Goal: Navigation & Orientation: Find specific page/section

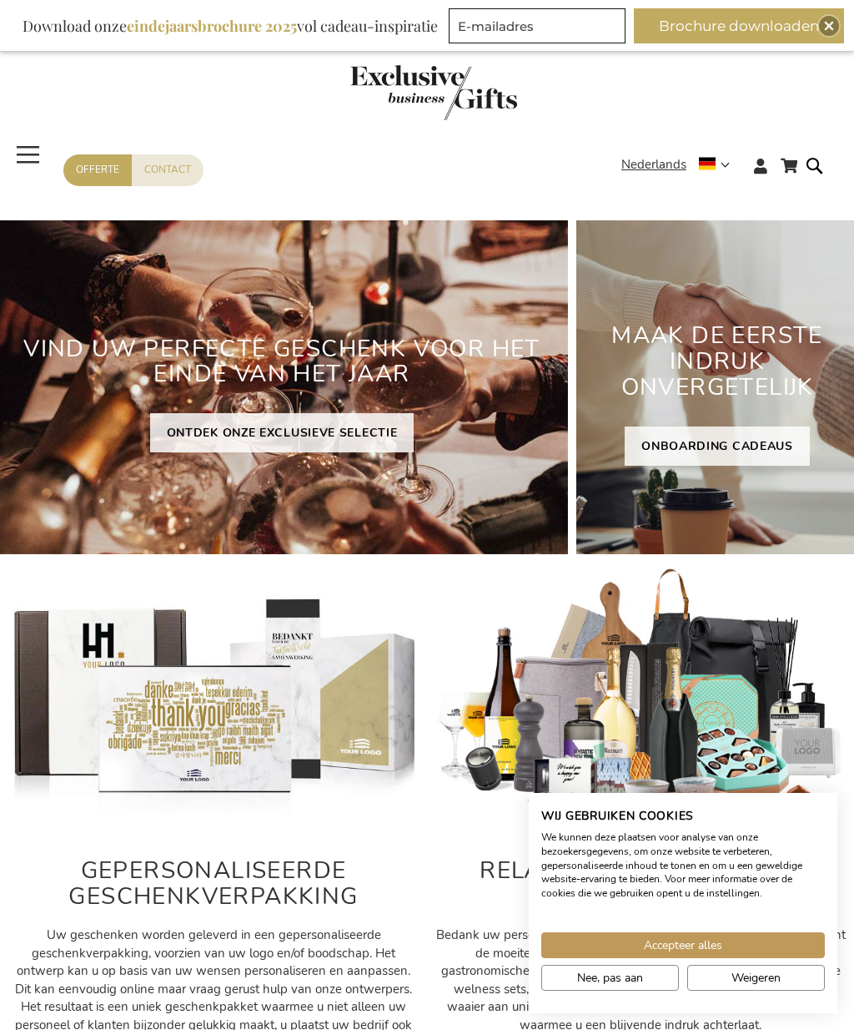
click at [651, 174] on span "Nederlands" at bounding box center [654, 164] width 65 height 19
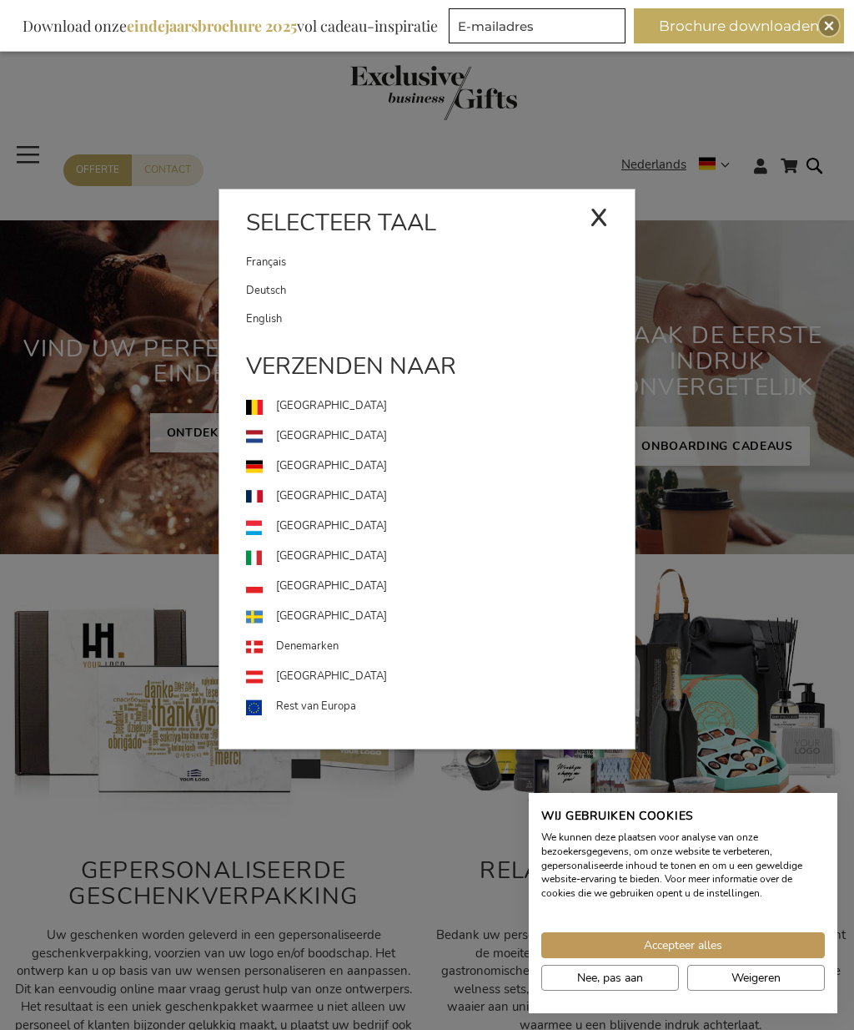
click at [308, 461] on link "[GEOGRAPHIC_DATA]" at bounding box center [440, 466] width 389 height 30
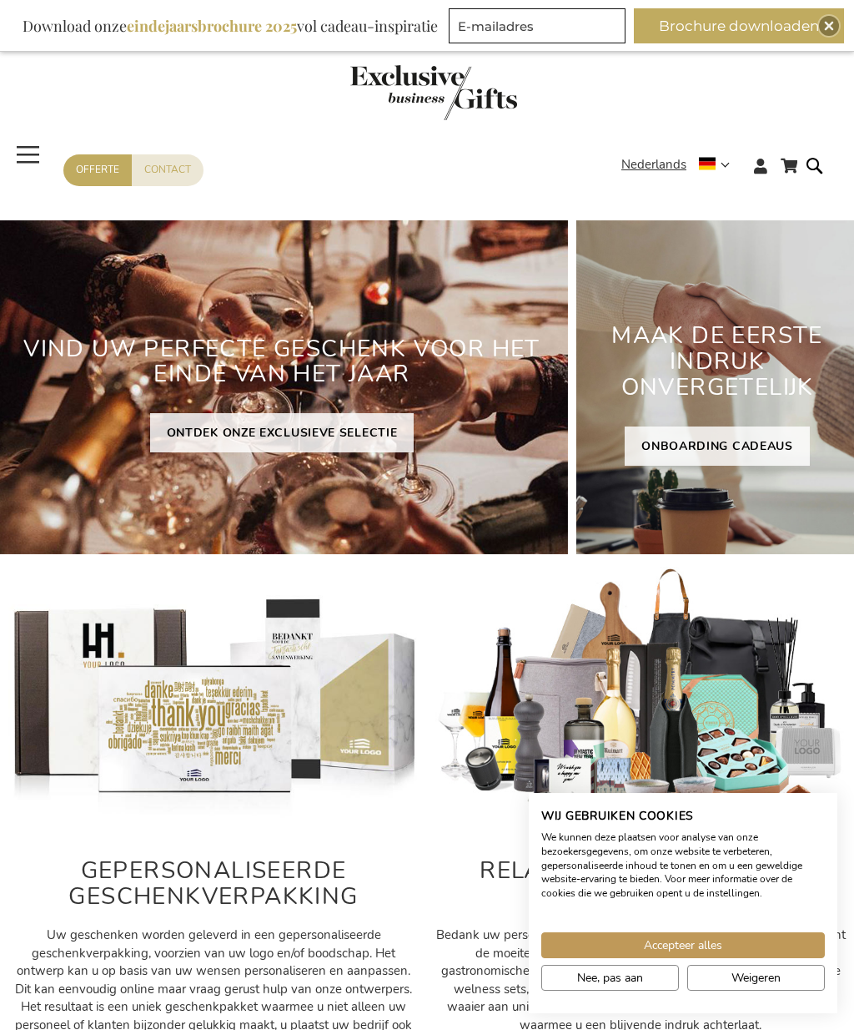
click at [646, 171] on span "Nederlands" at bounding box center [654, 164] width 65 height 19
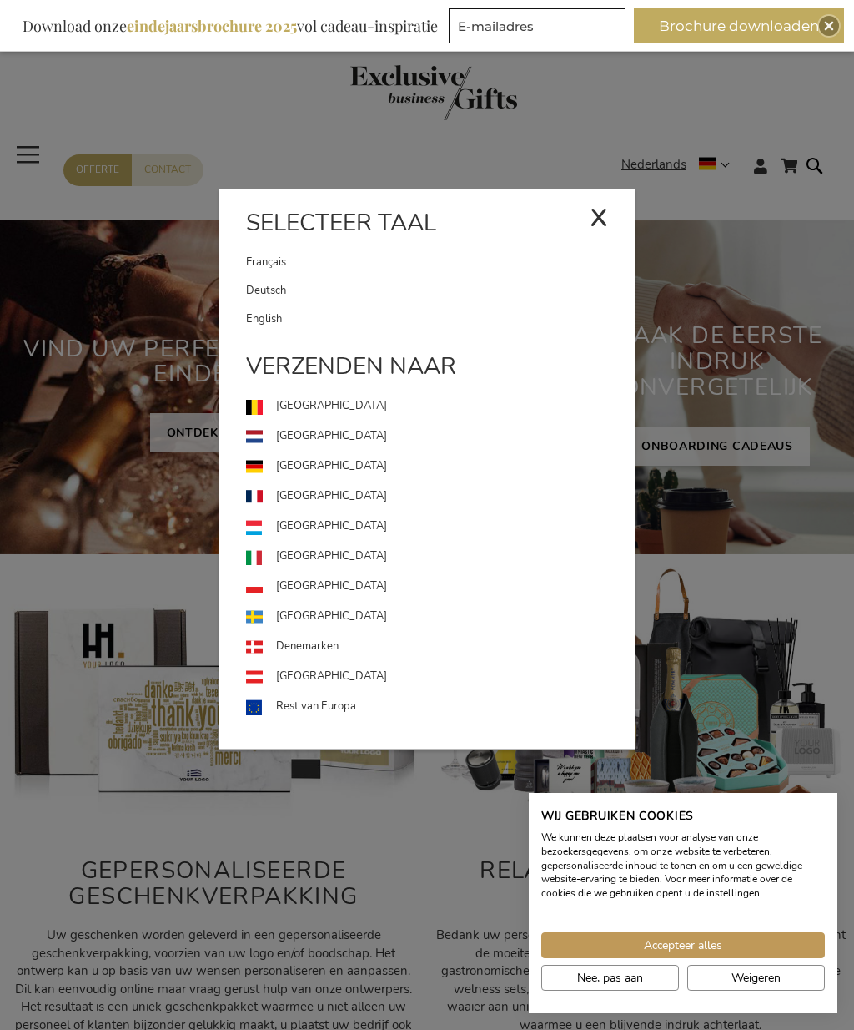
click at [293, 462] on link "[GEOGRAPHIC_DATA]" at bounding box center [440, 466] width 389 height 30
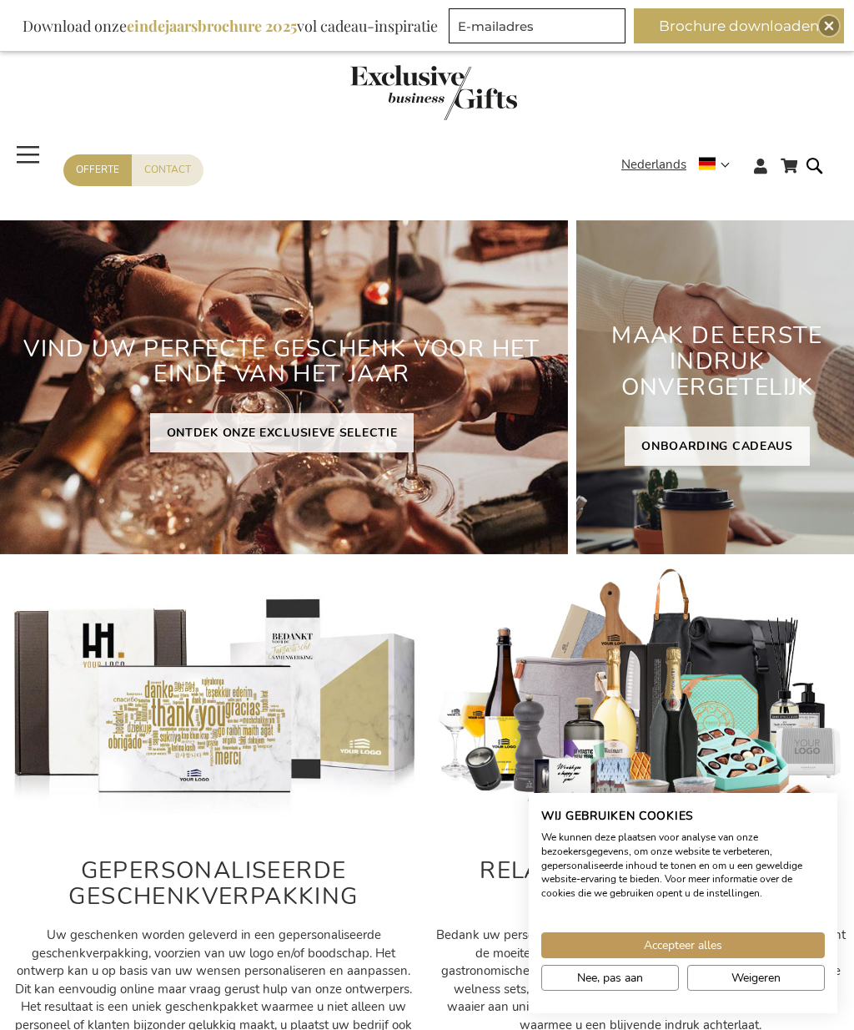
click at [646, 168] on span "Nederlands" at bounding box center [654, 164] width 65 height 19
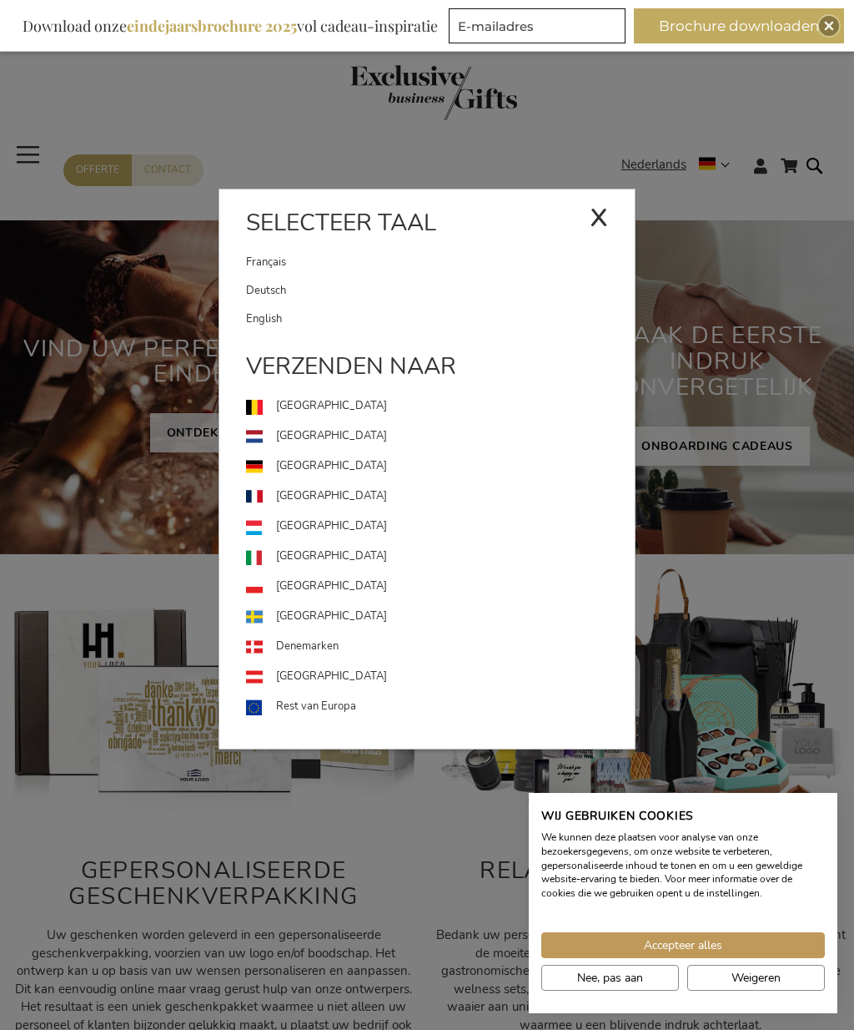
click at [263, 285] on link "Deutsch" at bounding box center [440, 290] width 389 height 28
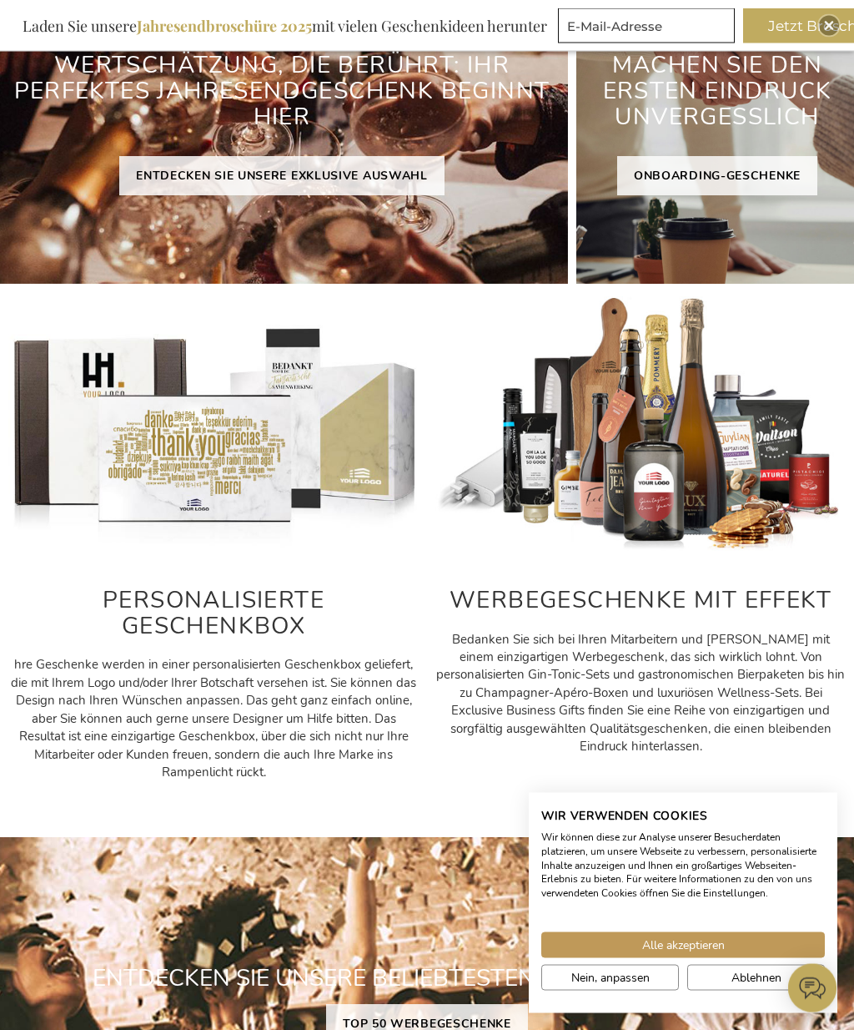
scroll to position [271, 0]
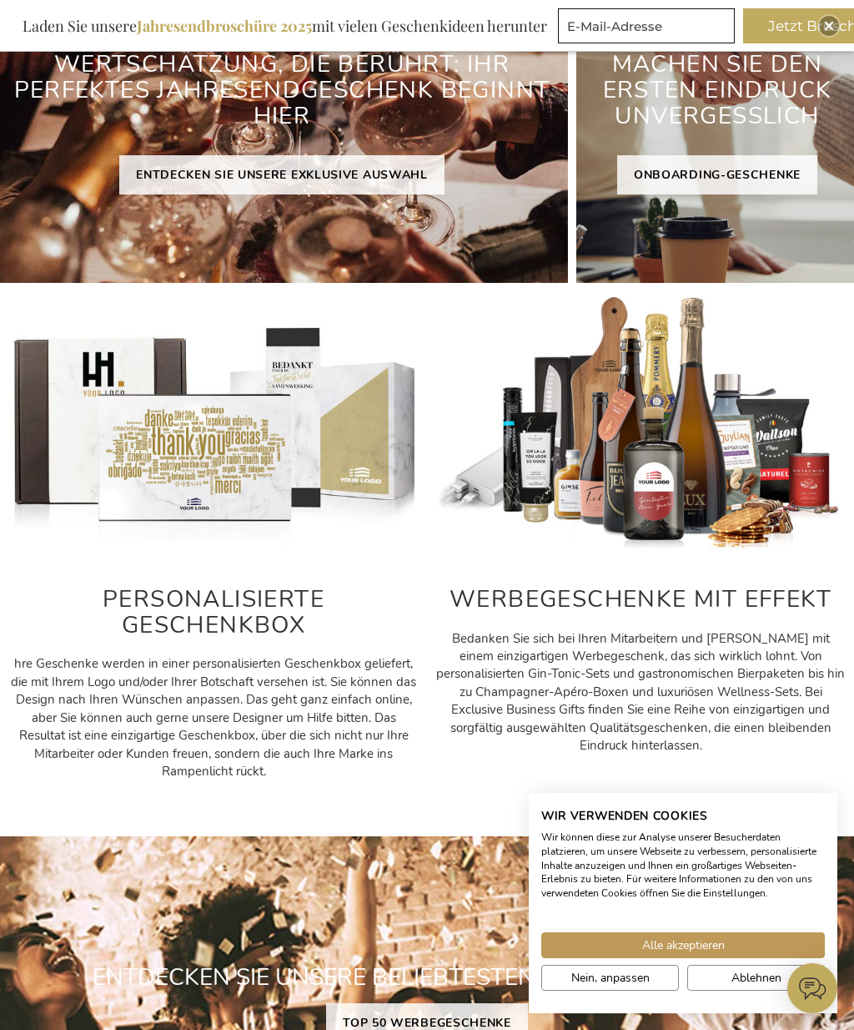
click at [684, 954] on span "Alle akzeptieren" at bounding box center [683, 945] width 83 height 18
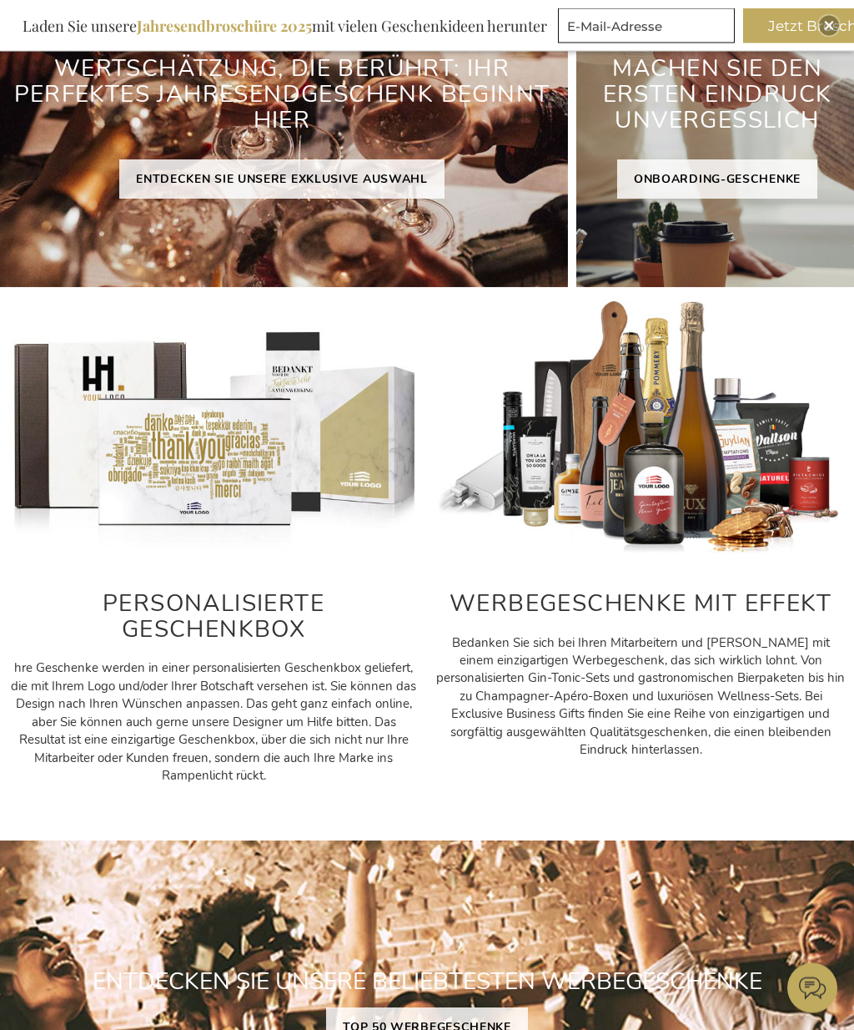
scroll to position [0, 0]
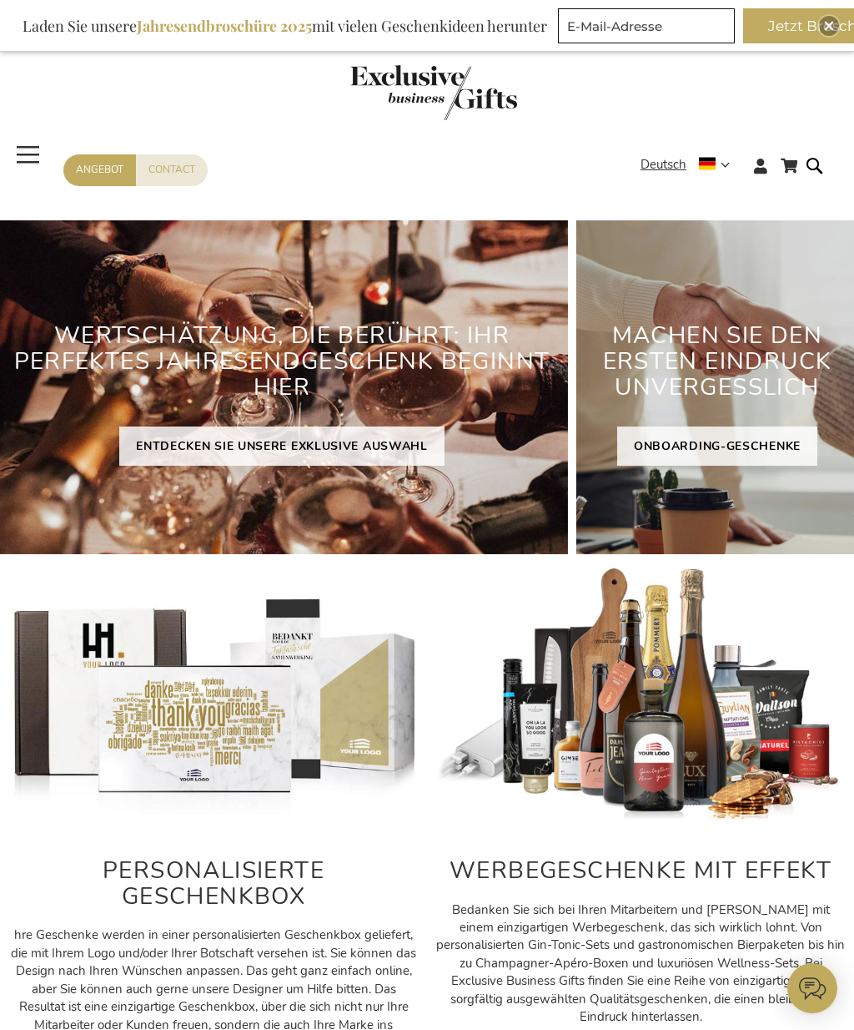
click at [29, 157] on span "Navigation umschalten" at bounding box center [28, 154] width 30 height 38
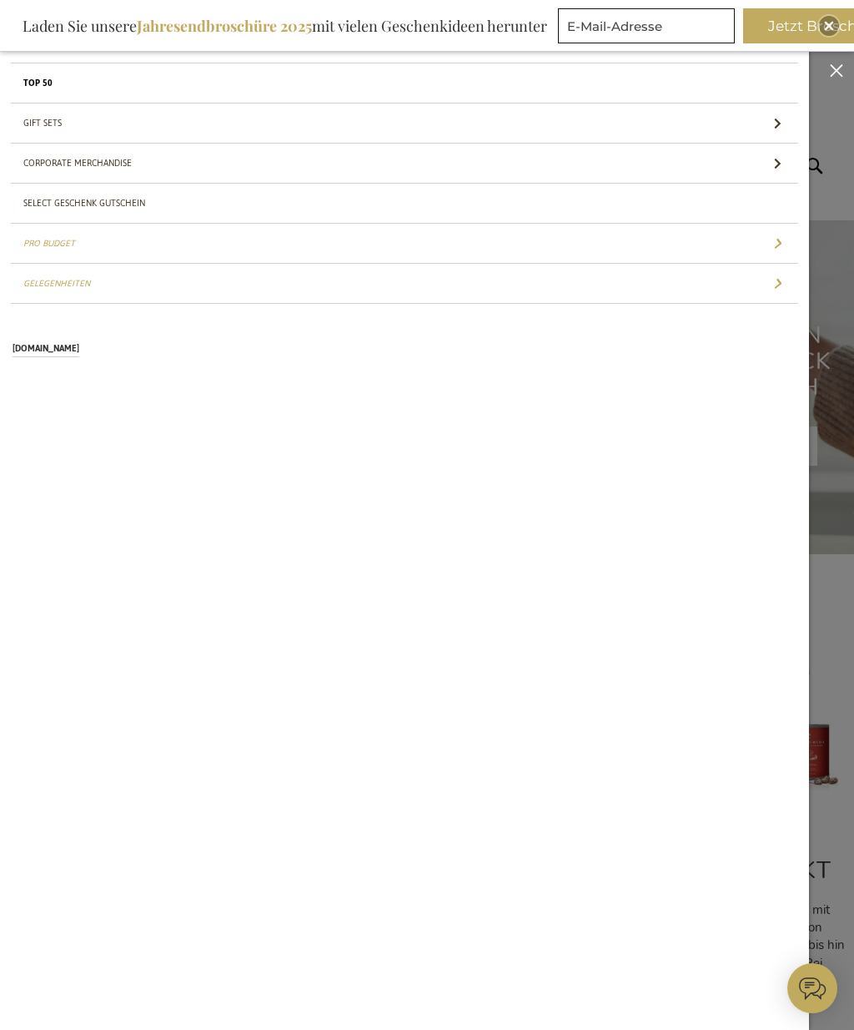
click at [38, 80] on link "TOP 50 Gifts" at bounding box center [405, 82] width 788 height 39
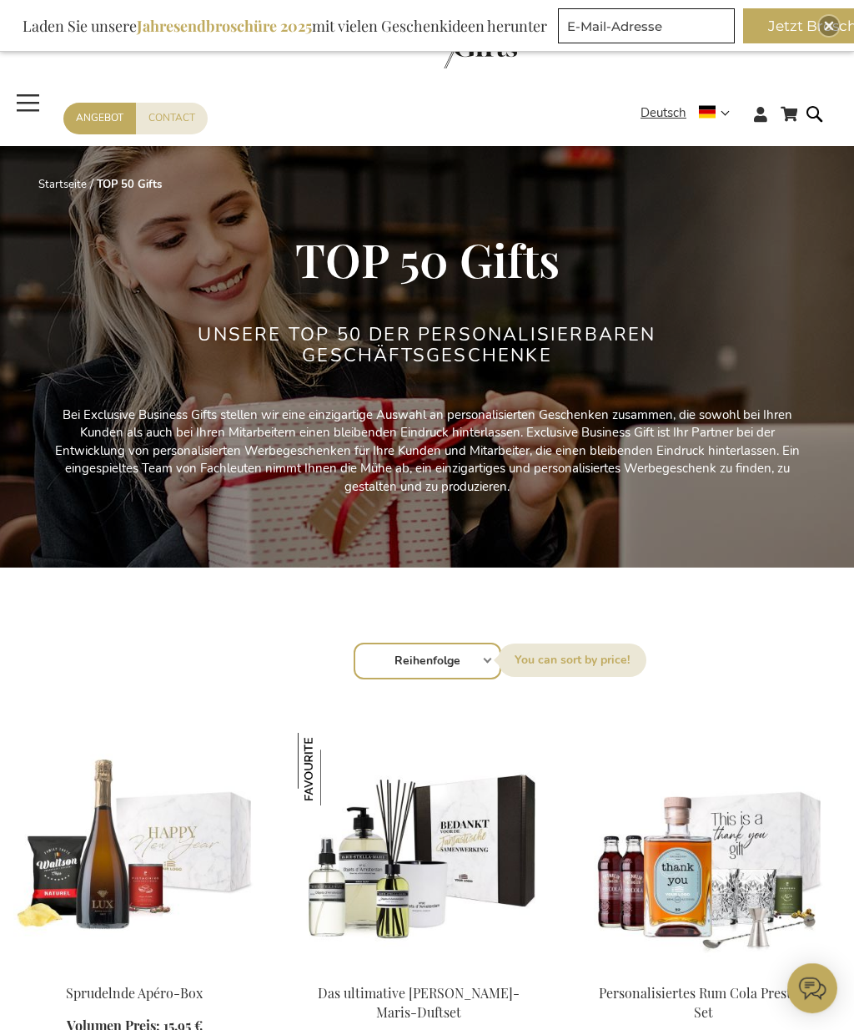
click at [36, 98] on span "Navigation umschalten" at bounding box center [28, 102] width 30 height 38
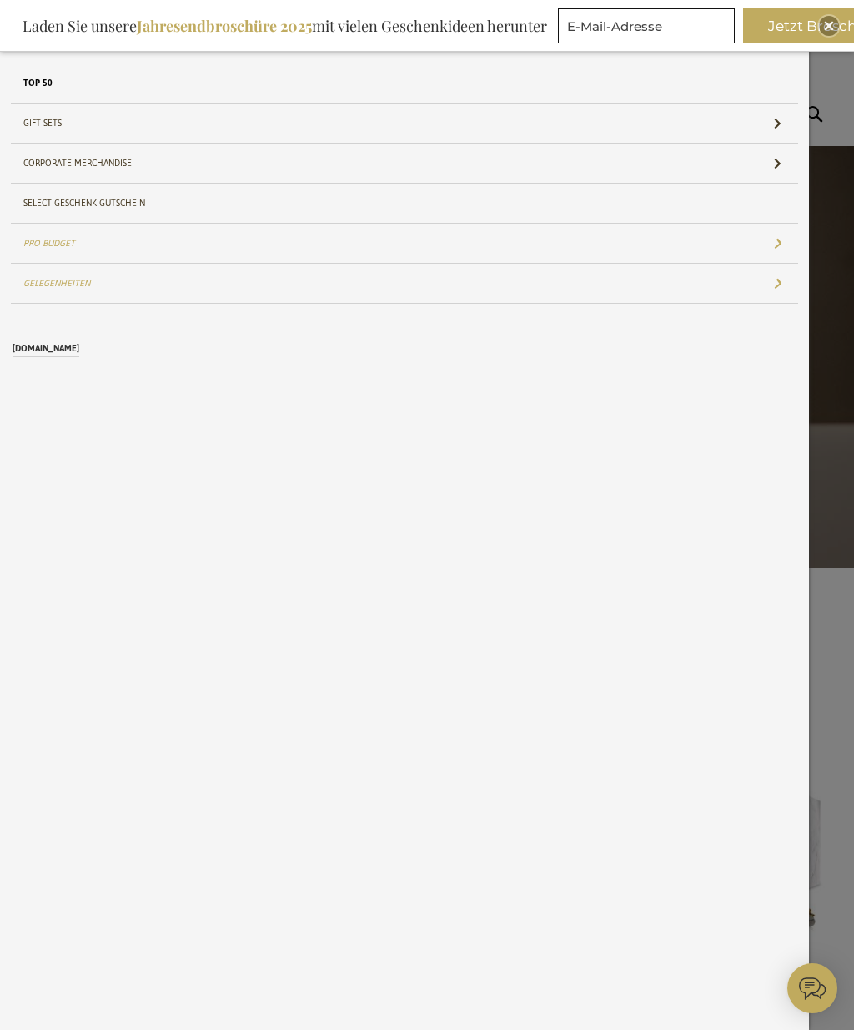
click at [57, 84] on link "TOP 50 Gifts" at bounding box center [405, 82] width 788 height 39
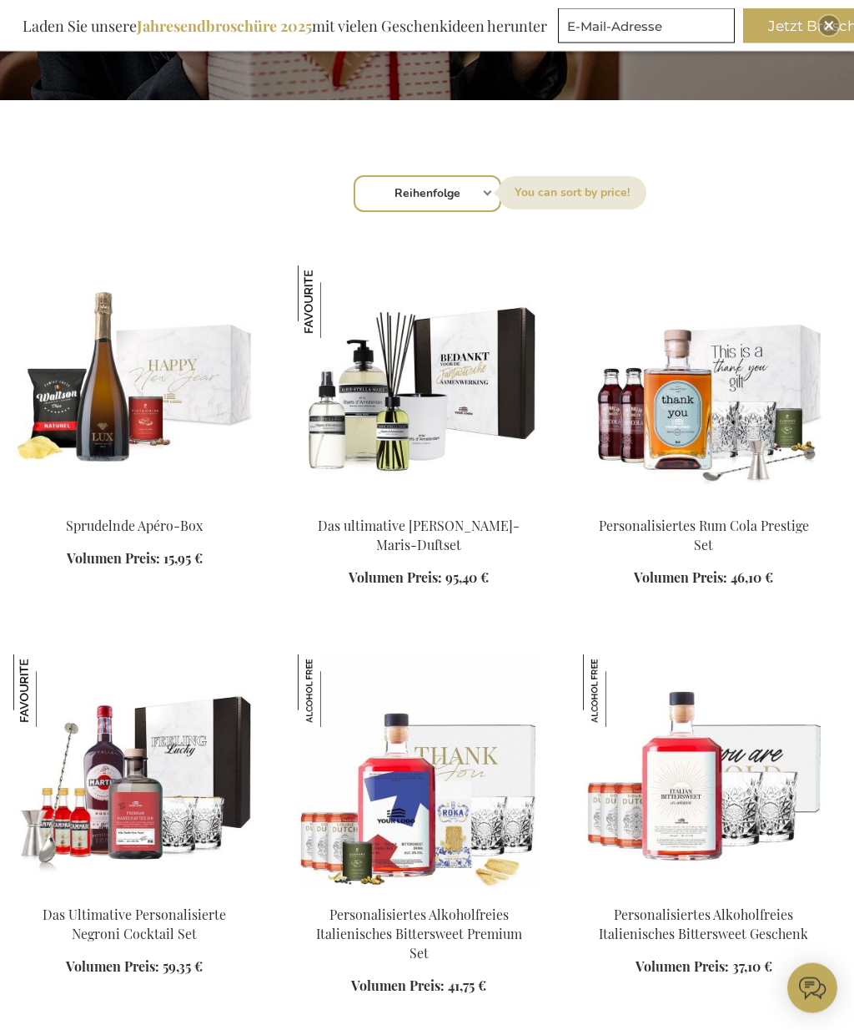
scroll to position [468, 0]
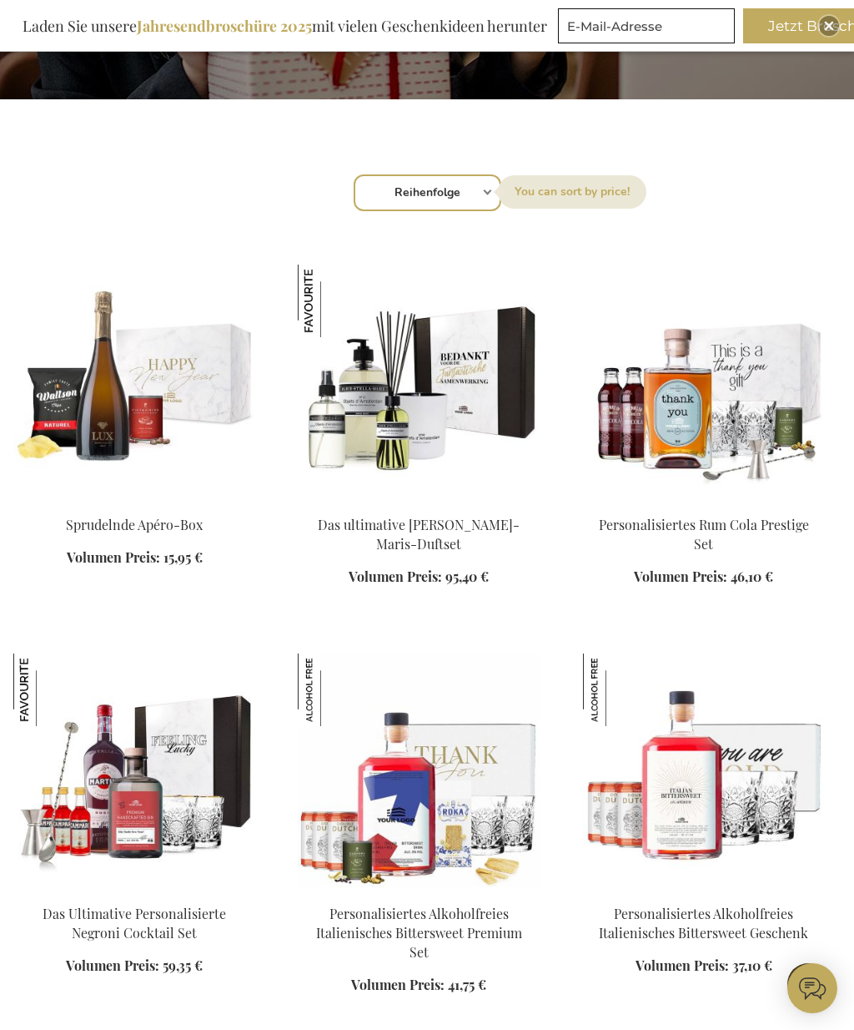
click at [461, 204] on select "Reihenfolge Best Sellers Am meisten angesehen Neu Biggest Saving Price: low to …" at bounding box center [428, 192] width 148 height 37
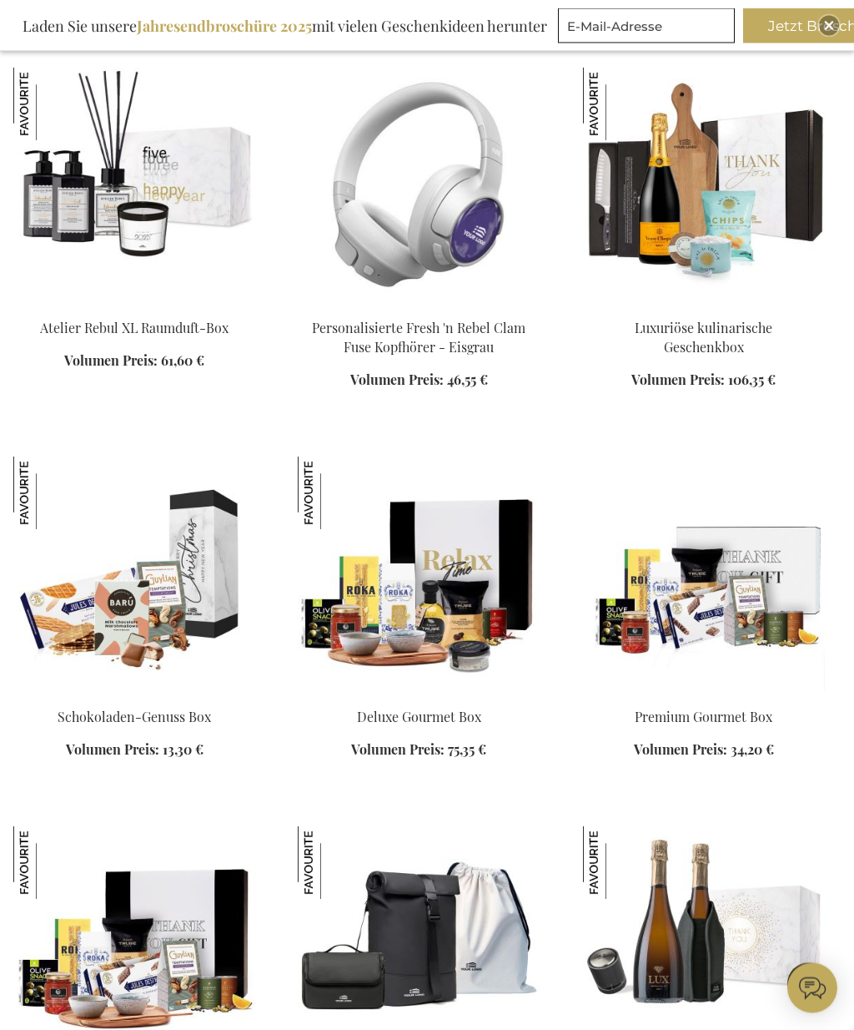
scroll to position [7324, 0]
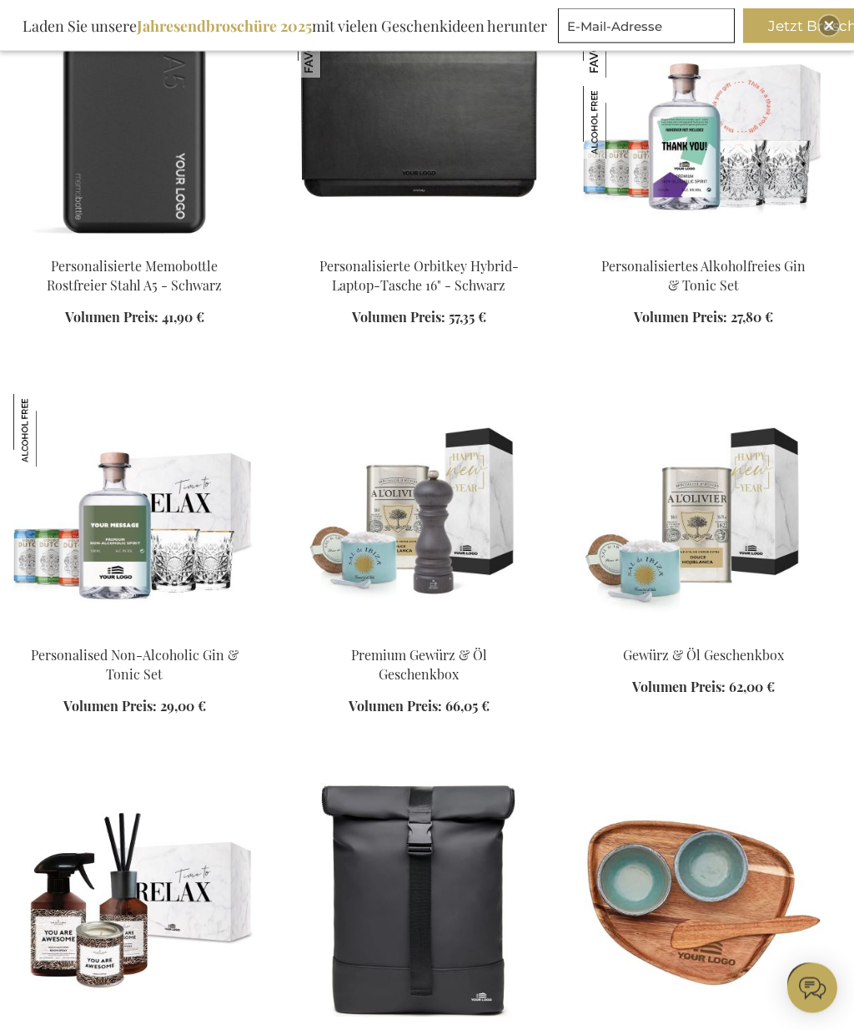
scroll to position [9037, 0]
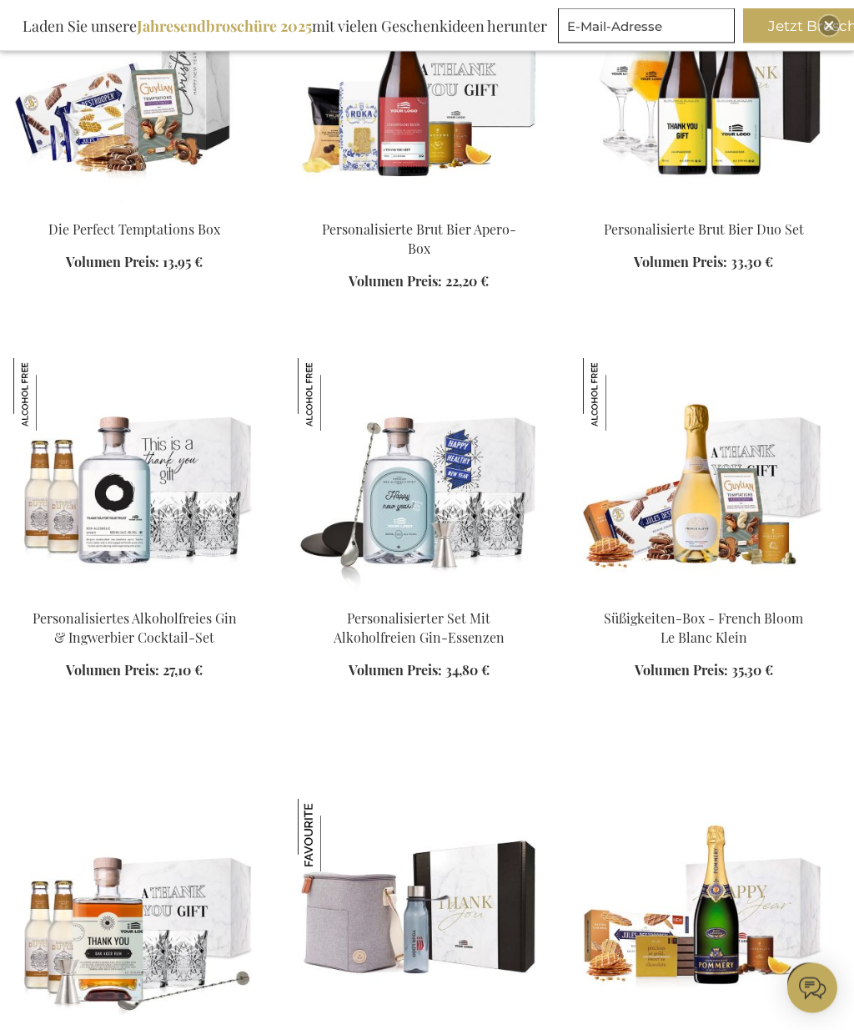
scroll to position [11070, 0]
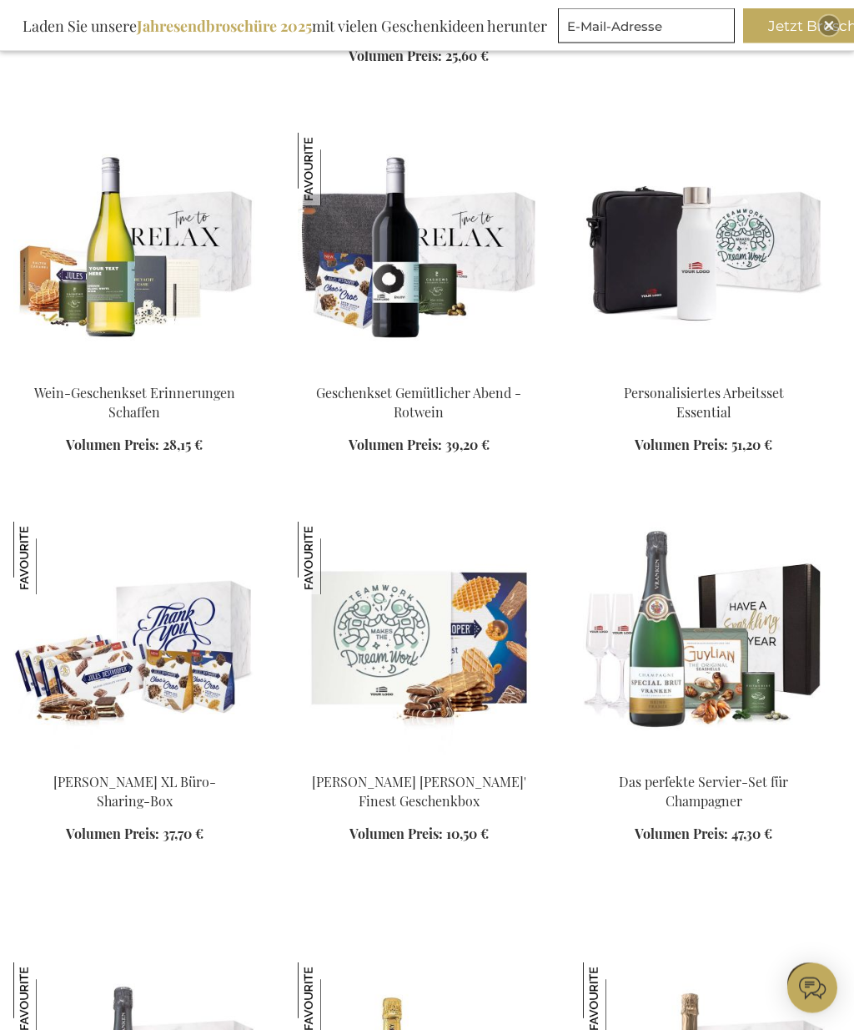
scroll to position [14123, 0]
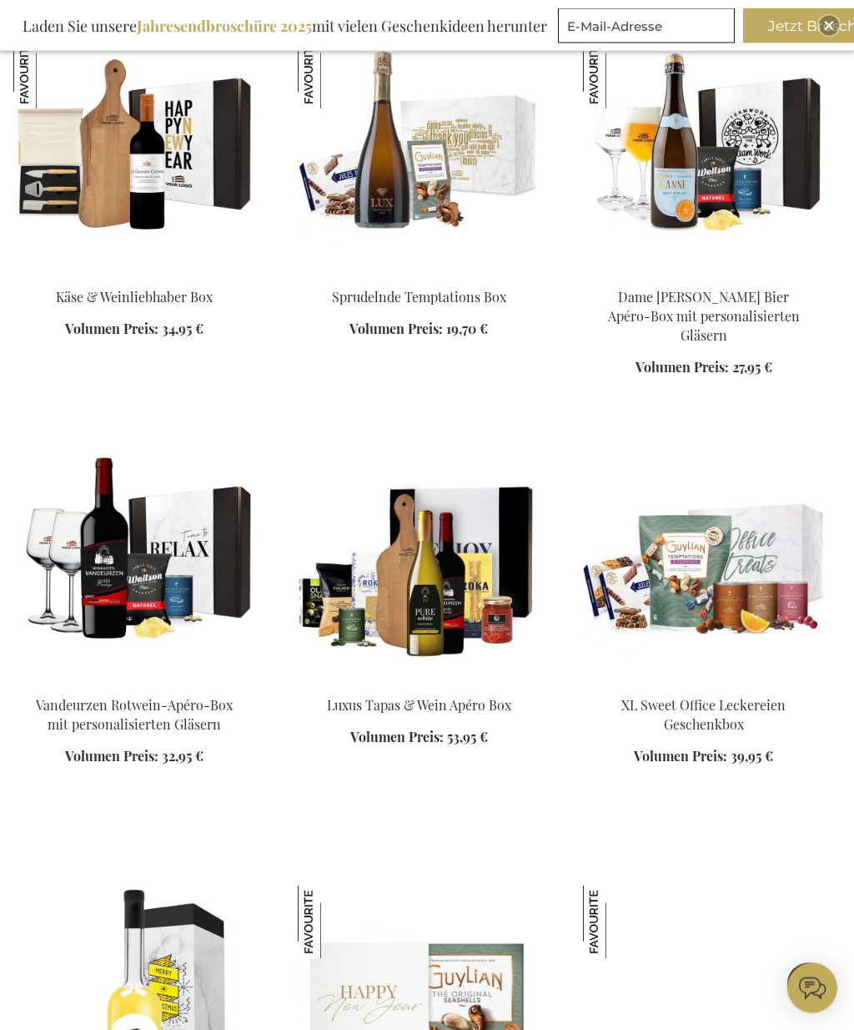
scroll to position [15827, 0]
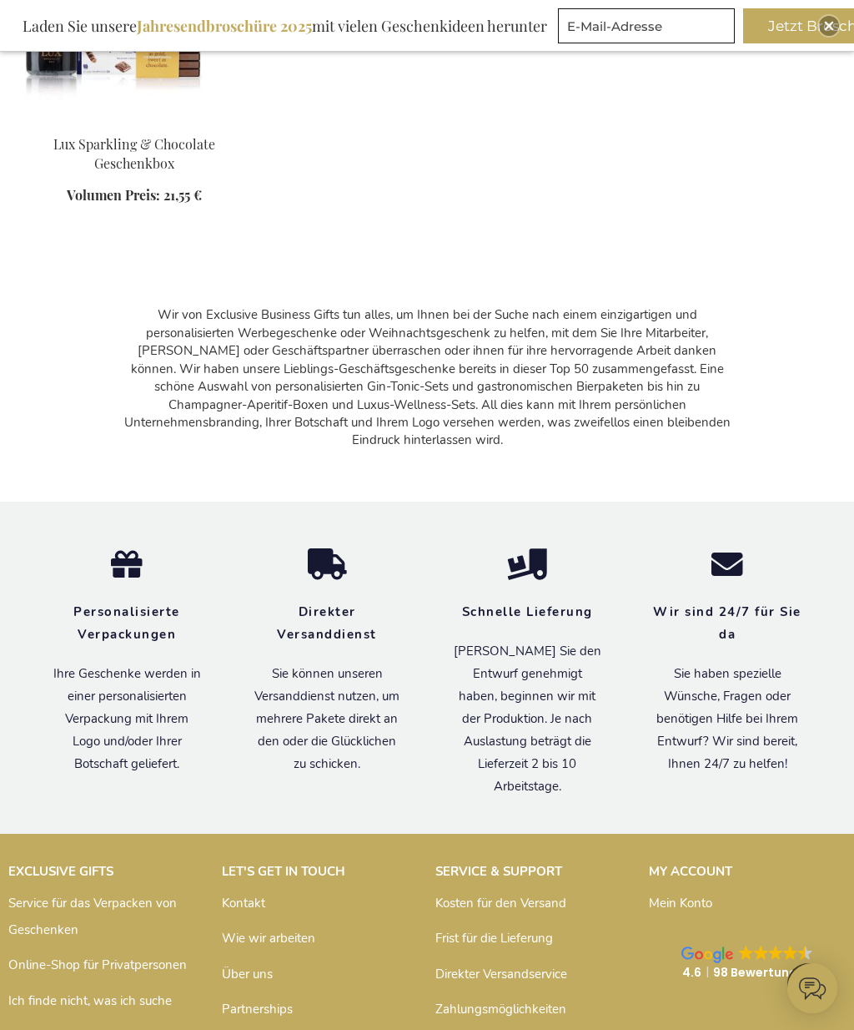
scroll to position [18836, 0]
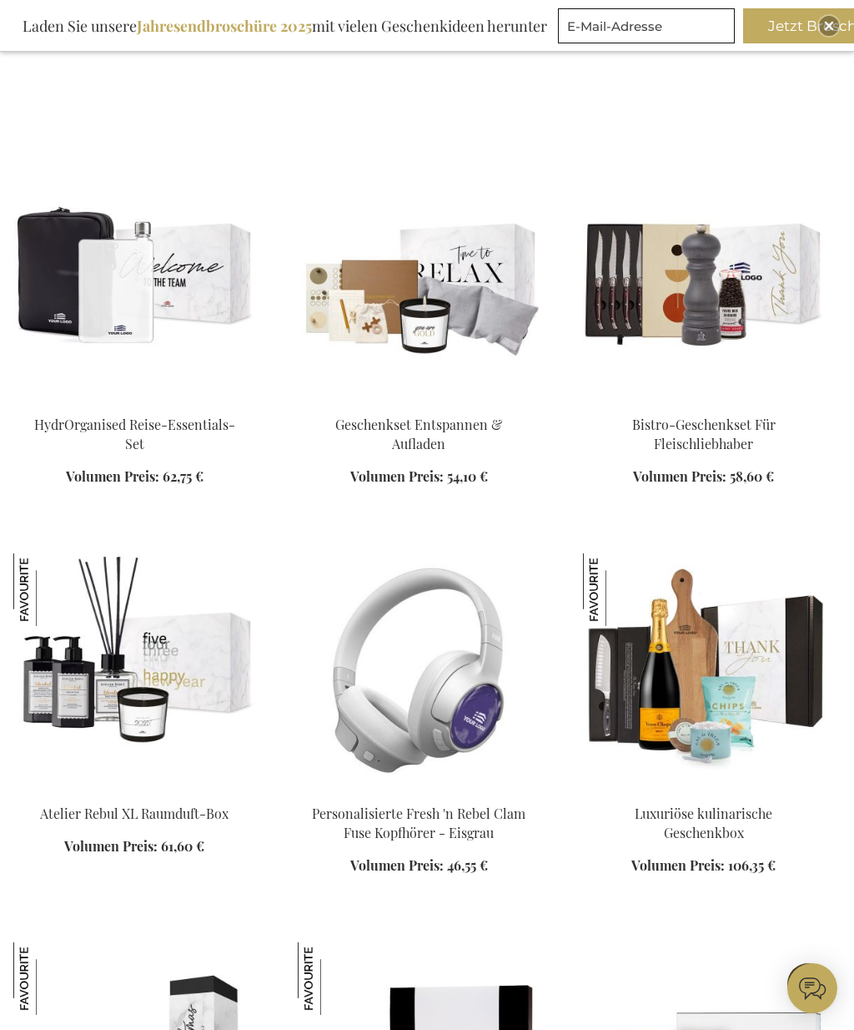
scroll to position [1204, 0]
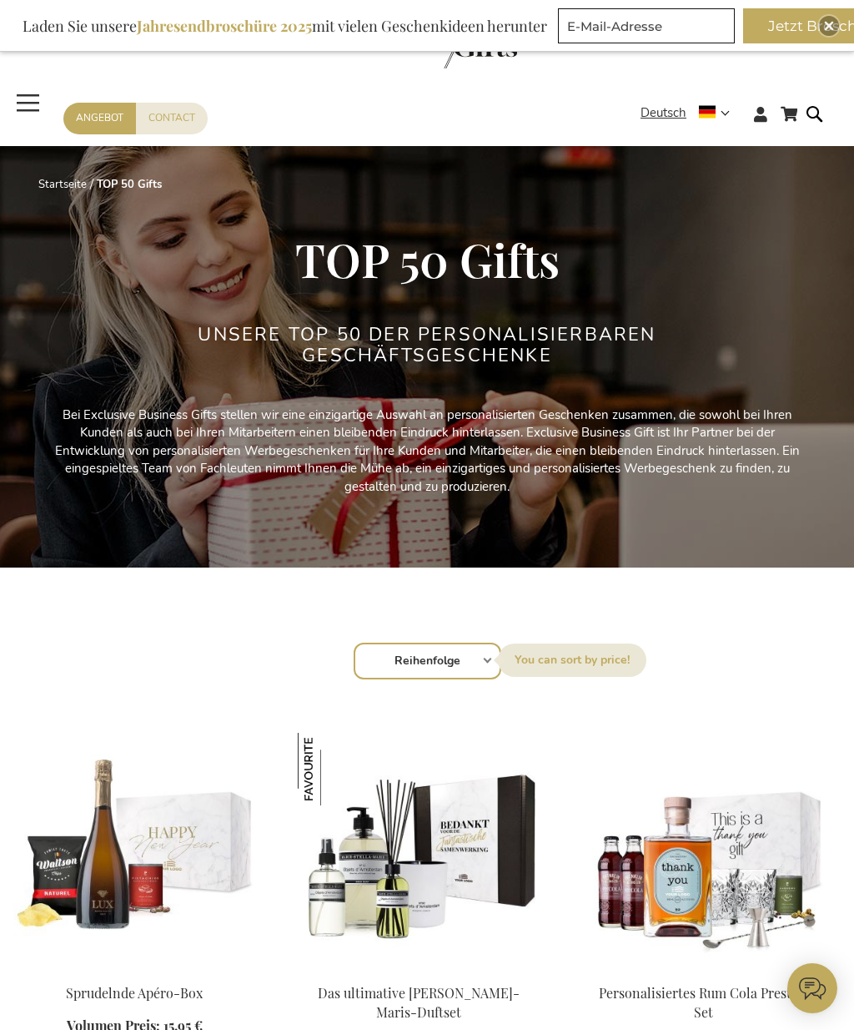
click at [25, 101] on span "Navigation umschalten" at bounding box center [28, 102] width 30 height 38
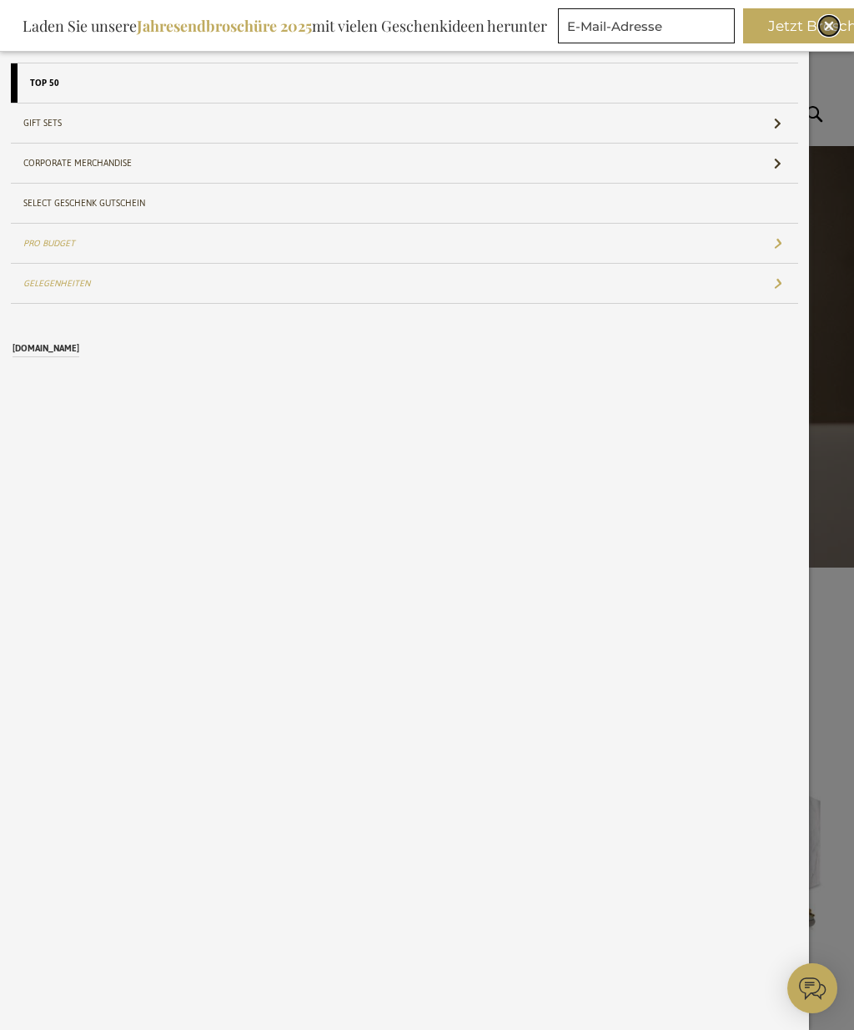
click at [829, 21] on img "Close" at bounding box center [829, 26] width 10 height 10
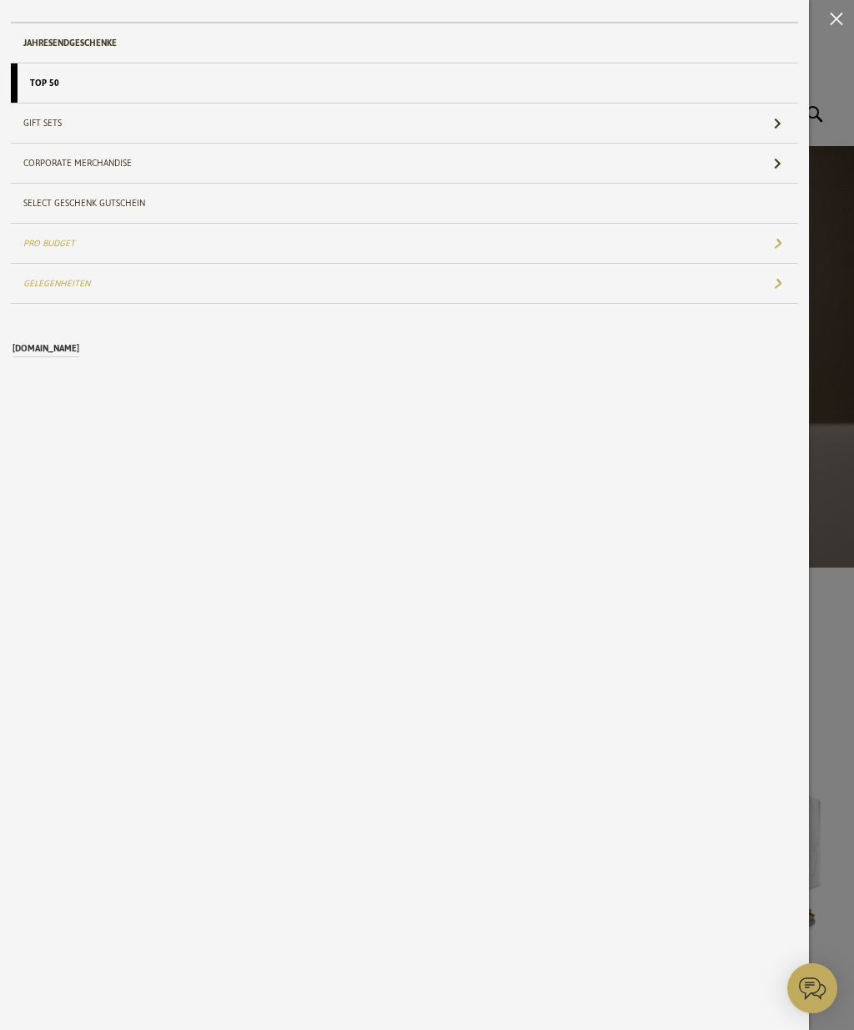
click at [108, 56] on link "Jahresendgeschenke" at bounding box center [405, 42] width 788 height 39
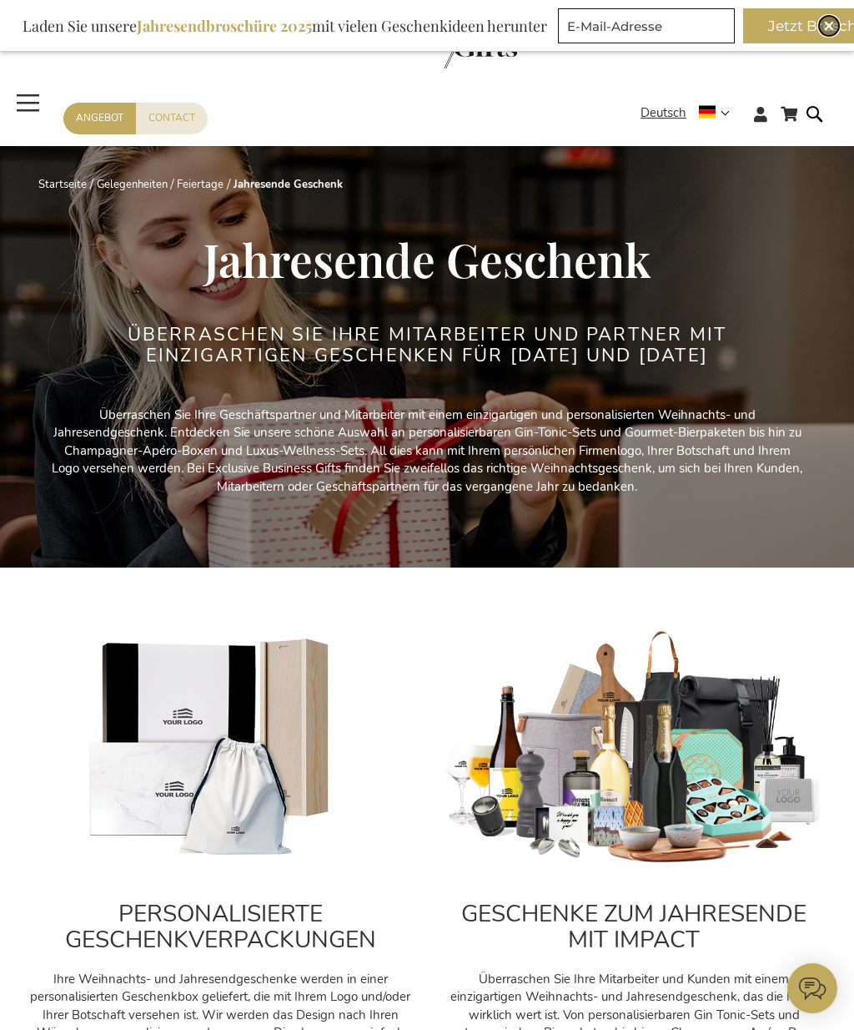
click at [826, 32] on div "Close" at bounding box center [829, 26] width 20 height 20
